Goal: Transaction & Acquisition: Obtain resource

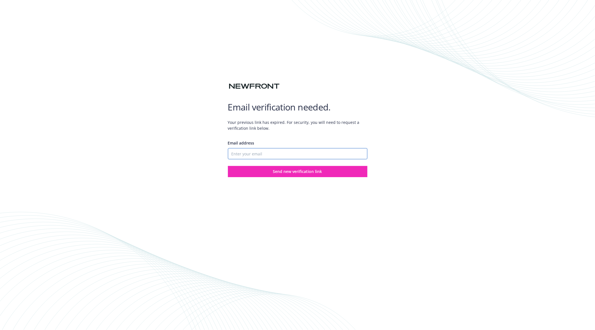
click at [253, 154] on input "Email address" at bounding box center [298, 153] width 140 height 11
click at [286, 70] on div at bounding box center [298, 73] width 140 height 18
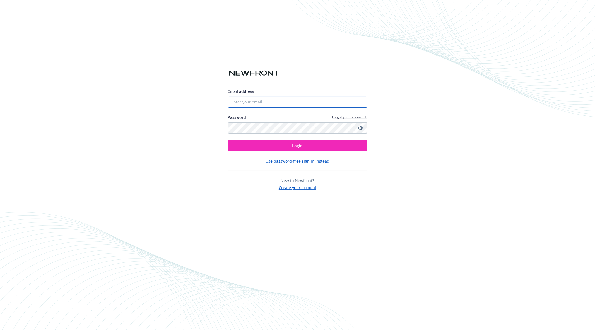
click at [288, 101] on input "Email address" at bounding box center [298, 102] width 140 height 11
click at [271, 103] on input "Email address" at bounding box center [298, 102] width 140 height 11
paste input "[EMAIL_ADDRESS][DOMAIN_NAME]"
click at [292, 105] on input "[EMAIL_ADDRESS][DOMAIN_NAME]" at bounding box center [298, 102] width 140 height 11
type input "[EMAIL_ADDRESS][DOMAIN_NAME]"
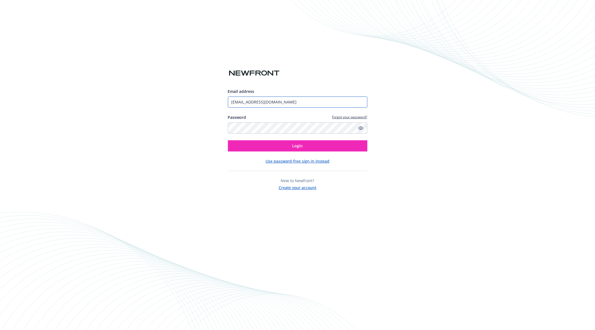
click at [228, 140] on button "Login" at bounding box center [298, 145] width 140 height 11
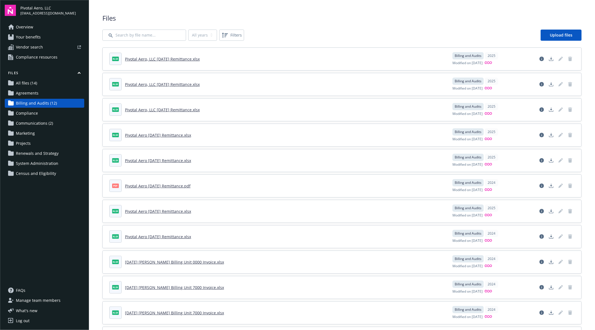
click at [53, 102] on span "Billing and Audits (12)" at bounding box center [36, 103] width 41 height 9
click at [53, 26] on link "Overview" at bounding box center [45, 27] width 80 height 9
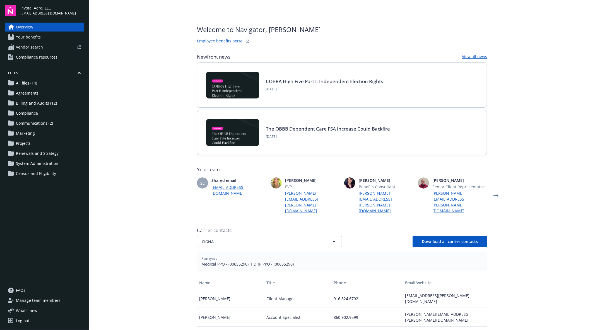
click at [57, 36] on link "Your benefits" at bounding box center [45, 37] width 80 height 9
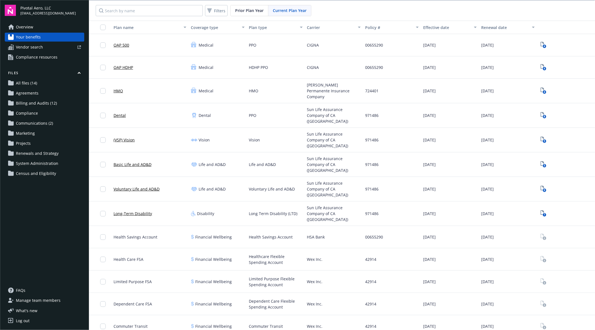
click at [55, 27] on link "Overview" at bounding box center [45, 27] width 80 height 9
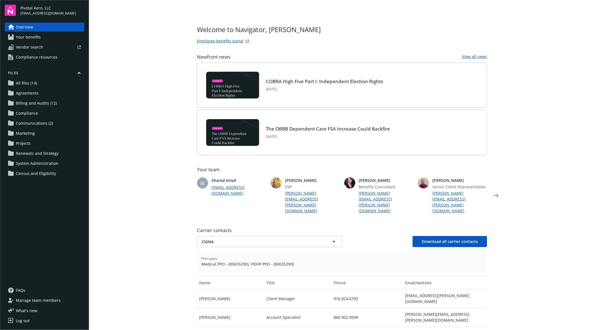
click at [226, 188] on link "[EMAIL_ADDRESS][DOMAIN_NAME]" at bounding box center [239, 190] width 55 height 12
drag, startPoint x: 264, startPoint y: 189, endPoint x: 211, endPoint y: 187, distance: 53.0
click at [211, 187] on div "SE Shared email [EMAIL_ADDRESS][DOMAIN_NAME] [PERSON_NAME] EVP [PERSON_NAME][EM…" at bounding box center [342, 195] width 290 height 36
click at [183, 172] on main "Welcome to Navigator , [PERSON_NAME] Employee benefits portal Newfront news Vie…" at bounding box center [342, 165] width 506 height 330
click at [57, 82] on link "All files (14)" at bounding box center [45, 83] width 80 height 9
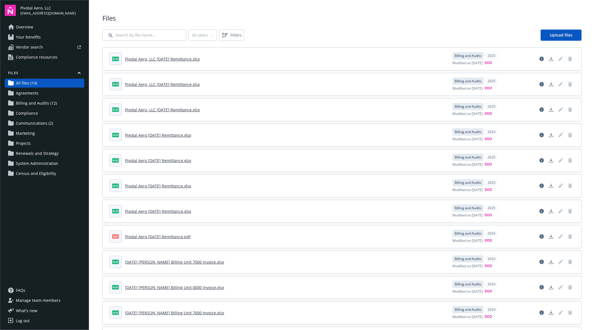
click at [64, 23] on link "Overview" at bounding box center [45, 27] width 80 height 9
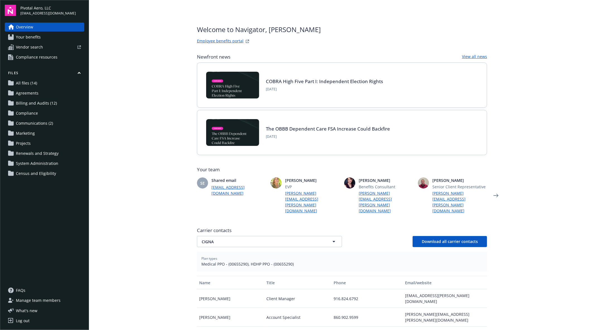
click at [40, 24] on link "Overview" at bounding box center [45, 27] width 80 height 9
click at [34, 81] on span "All files (14)" at bounding box center [26, 83] width 21 height 9
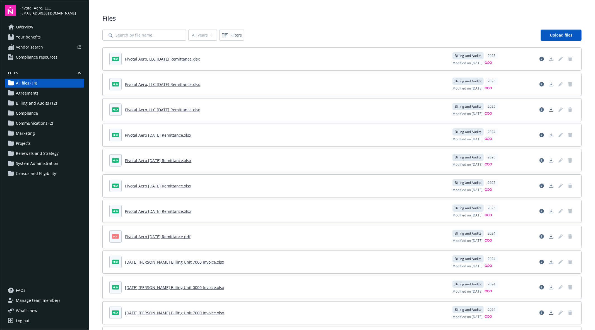
click at [36, 101] on span "Billing and Audits (12)" at bounding box center [36, 103] width 41 height 9
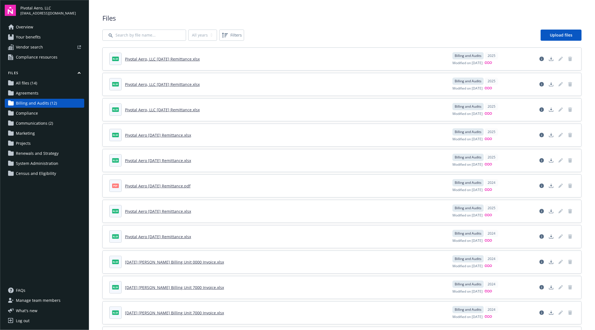
click at [251, 60] on header "xlsx Pivotal Aero, LLC [DATE] Remittance.xlsx" at bounding box center [277, 59] width 337 height 12
click at [466, 59] on div "Billing and Audits" at bounding box center [468, 55] width 31 height 7
click at [307, 60] on header "xlsx Pivotal Aero, LLC [DATE] Remittance.xlsx" at bounding box center [277, 59] width 337 height 12
click at [113, 60] on span "xlsx" at bounding box center [115, 59] width 7 height 4
click at [142, 59] on link "Pivotal Aero, LLC [DATE] Remittance.xlsx" at bounding box center [162, 58] width 75 height 5
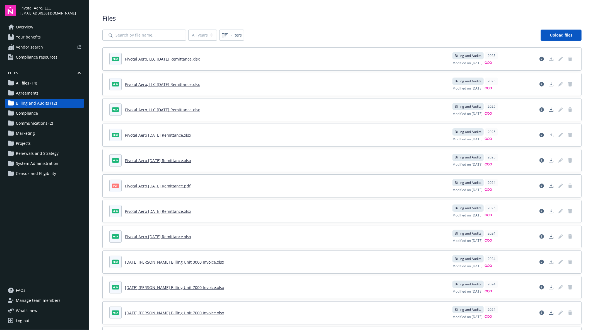
click at [20, 322] on div "Log out" at bounding box center [23, 320] width 14 height 9
